Goal: Information Seeking & Learning: Learn about a topic

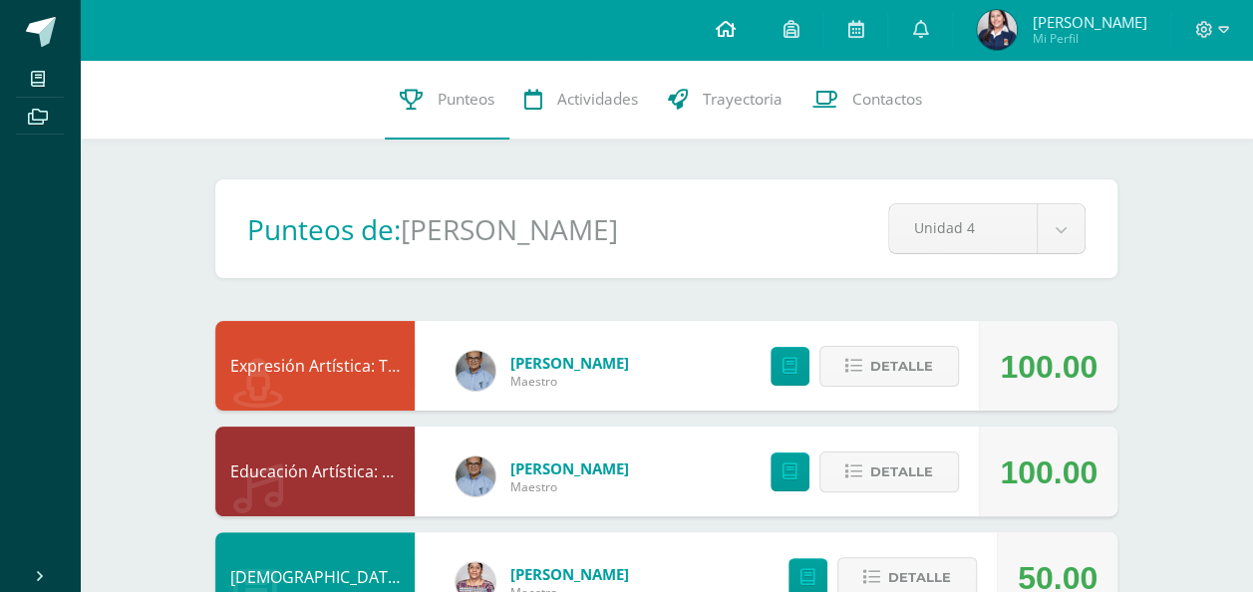
click at [735, 32] on icon at bounding box center [725, 29] width 20 height 18
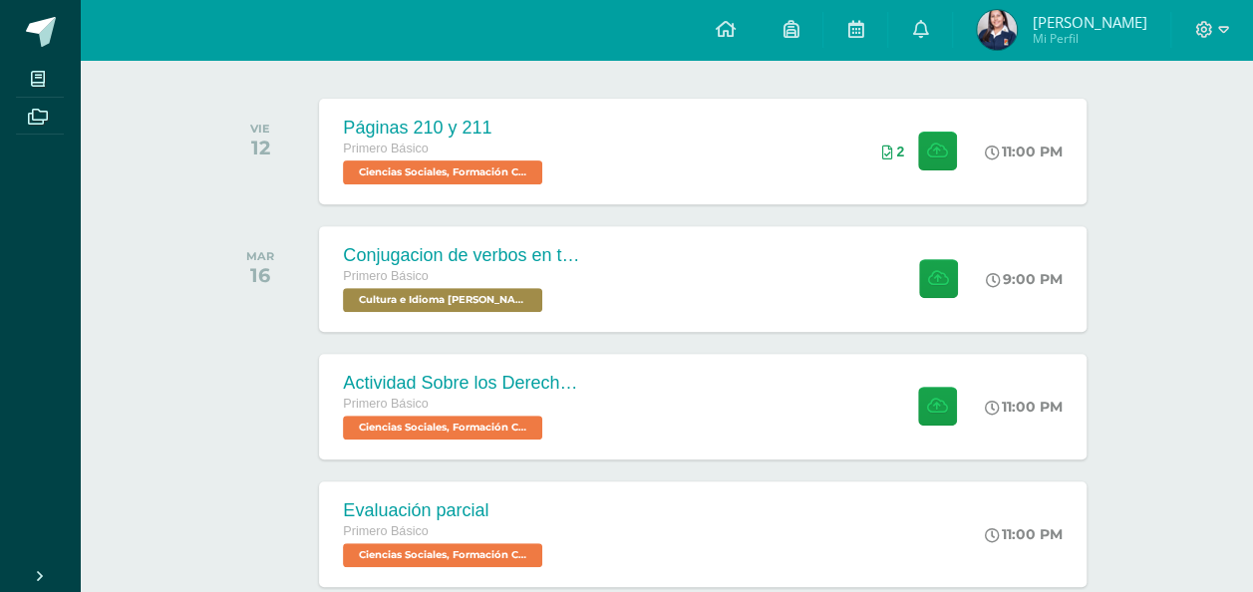
scroll to position [321, 0]
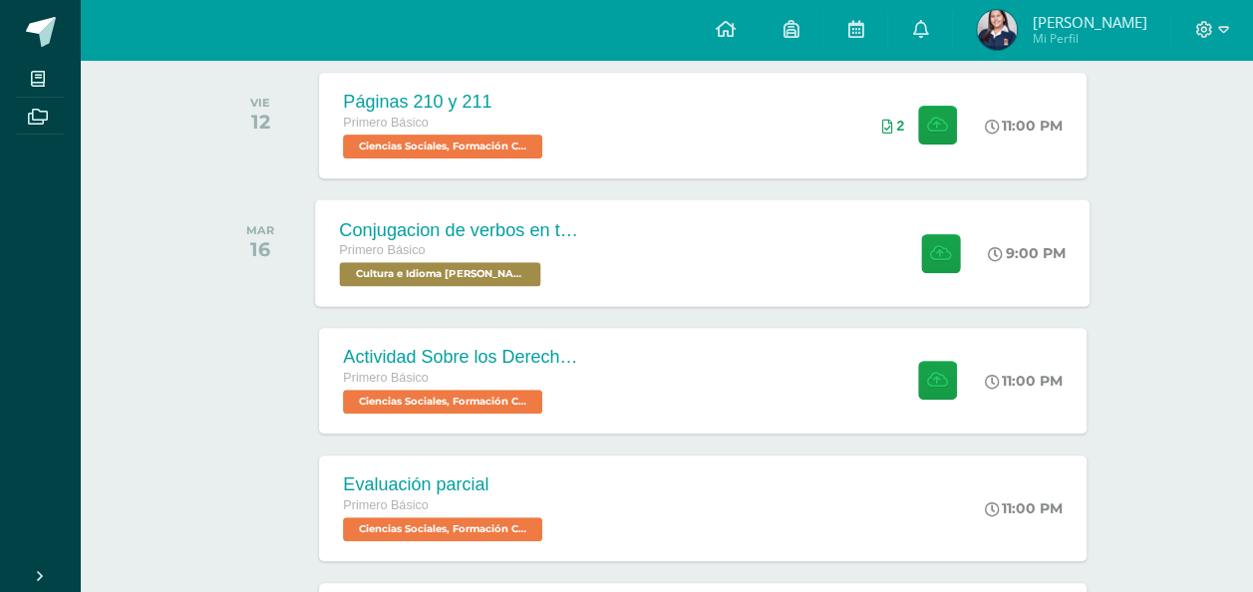
click at [498, 258] on div "Primero Básico" at bounding box center [460, 251] width 241 height 22
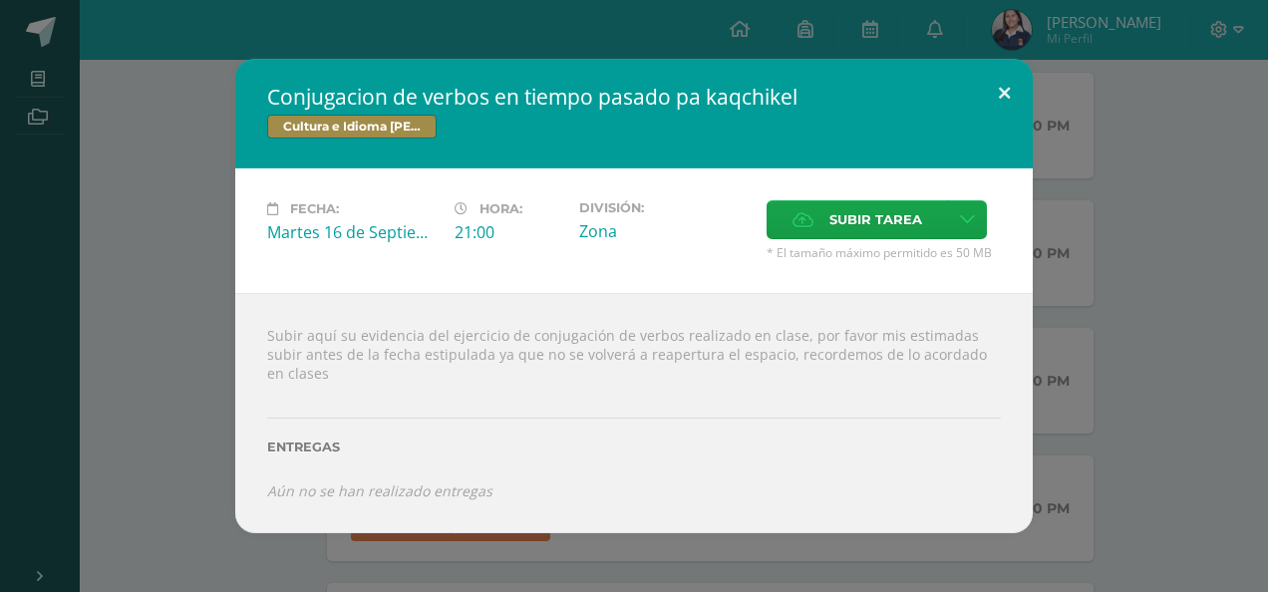
click at [1001, 106] on button at bounding box center [1004, 93] width 57 height 68
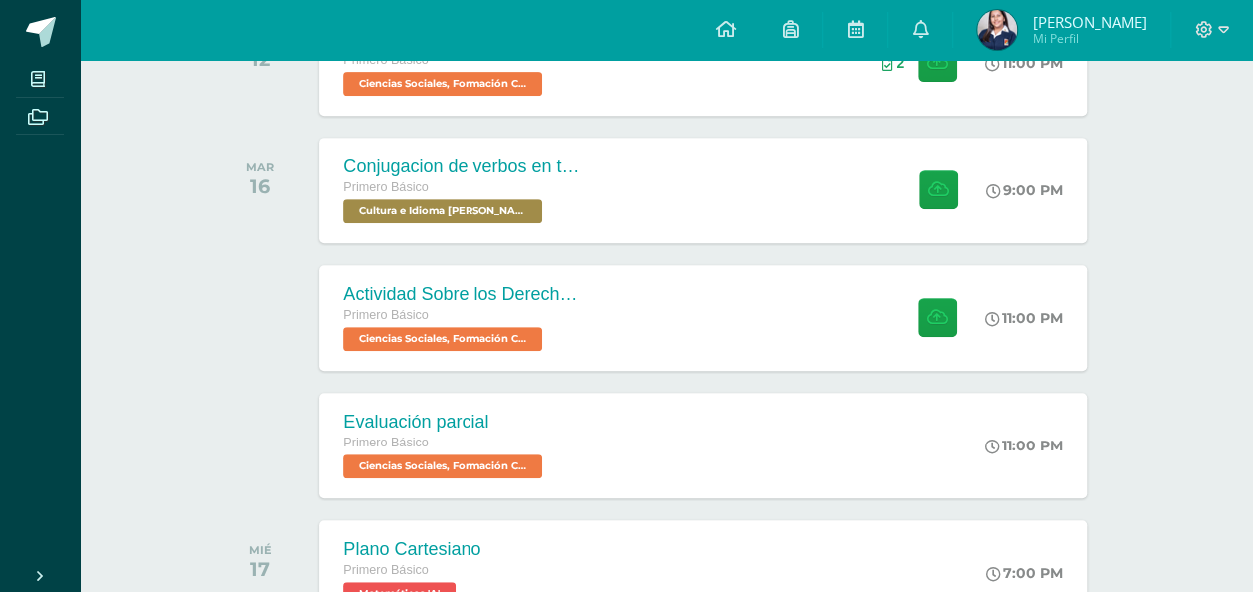
scroll to position [371, 0]
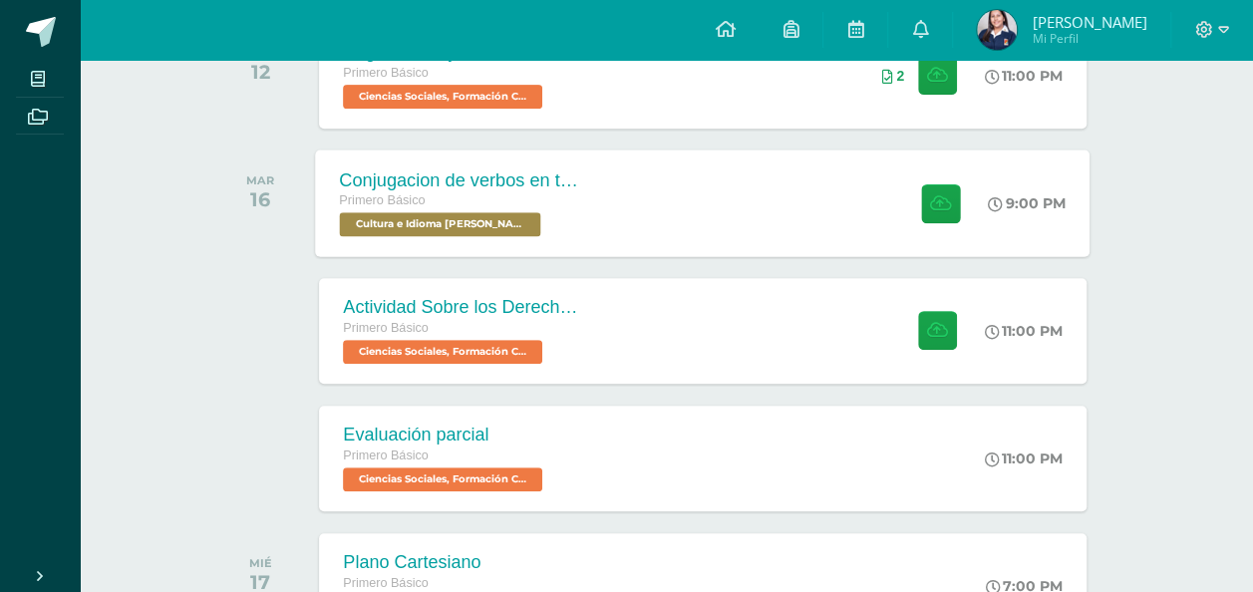
click at [468, 212] on span "Cultura e Idioma [PERSON_NAME] o Xinca 'A'" at bounding box center [440, 224] width 201 height 24
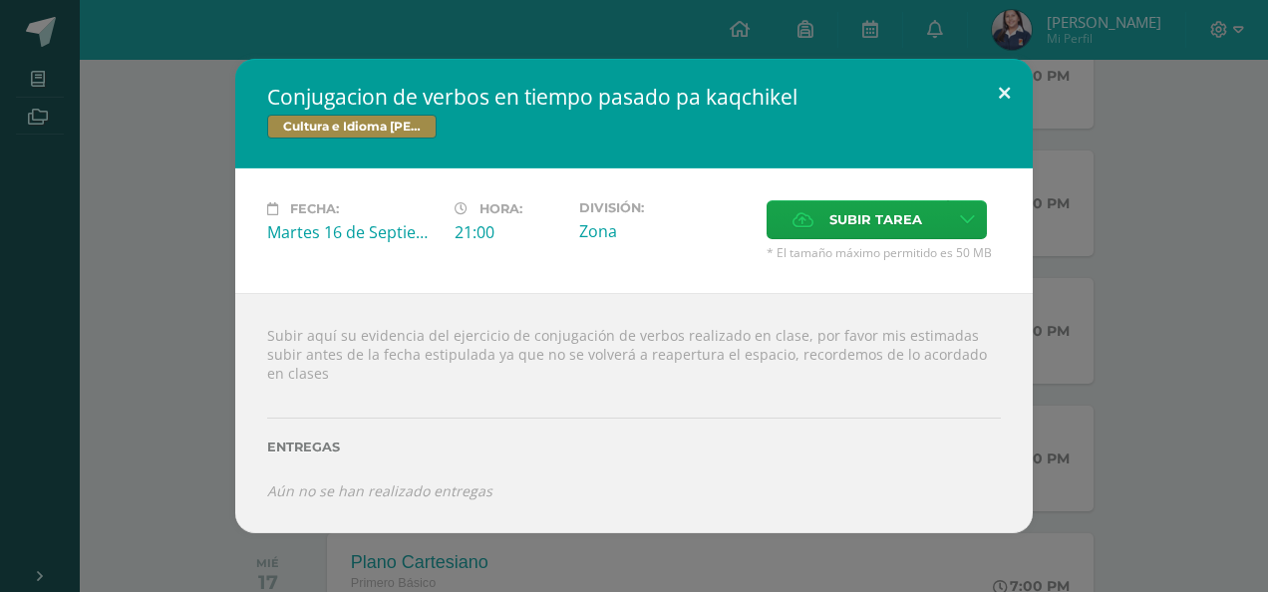
click at [992, 100] on button at bounding box center [1004, 93] width 57 height 68
